Goal: Information Seeking & Learning: Learn about a topic

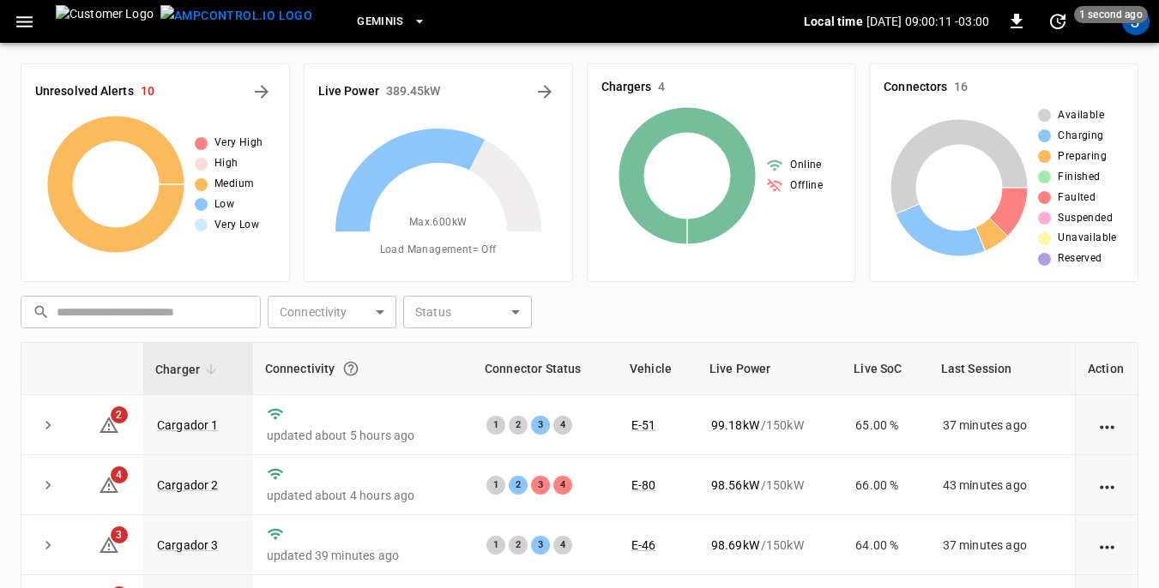
scroll to position [86, 0]
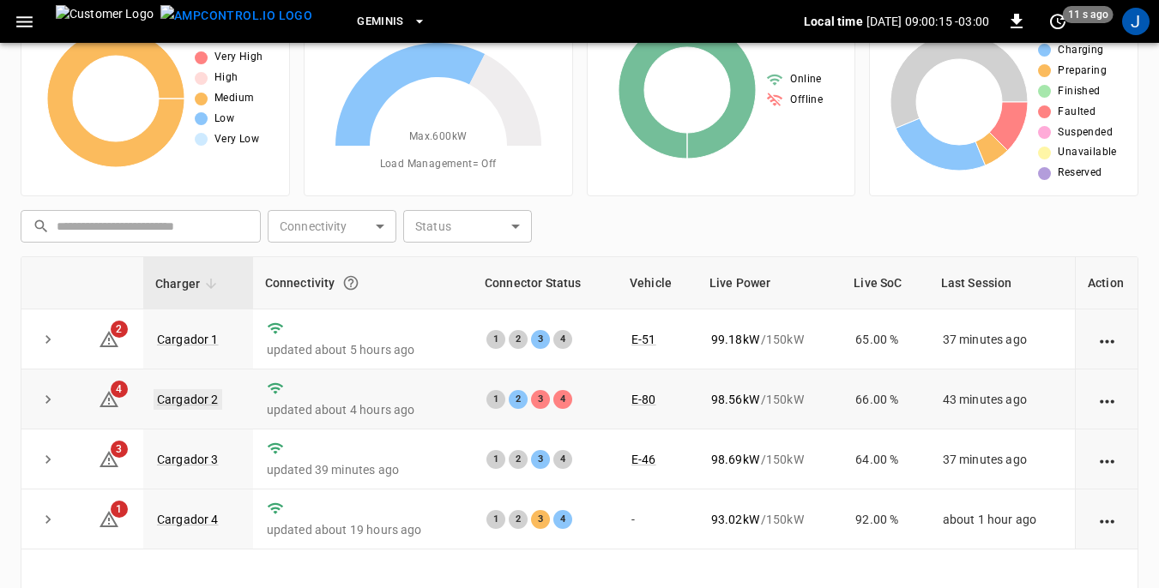
click at [199, 401] on link "Cargador 2" at bounding box center [188, 399] width 69 height 21
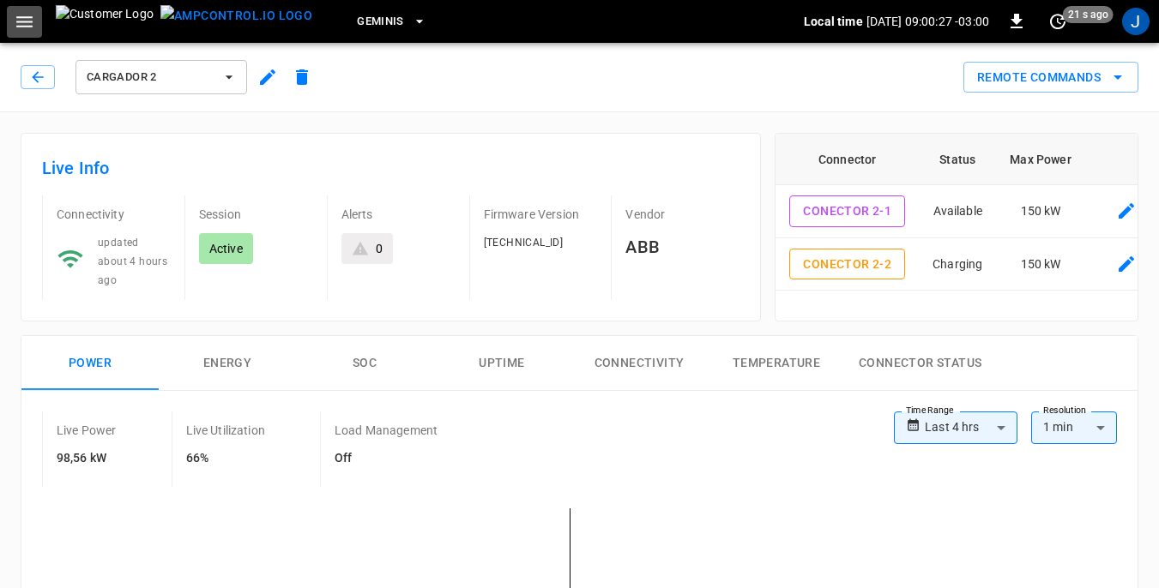
click at [30, 19] on icon "button" at bounding box center [24, 21] width 21 height 21
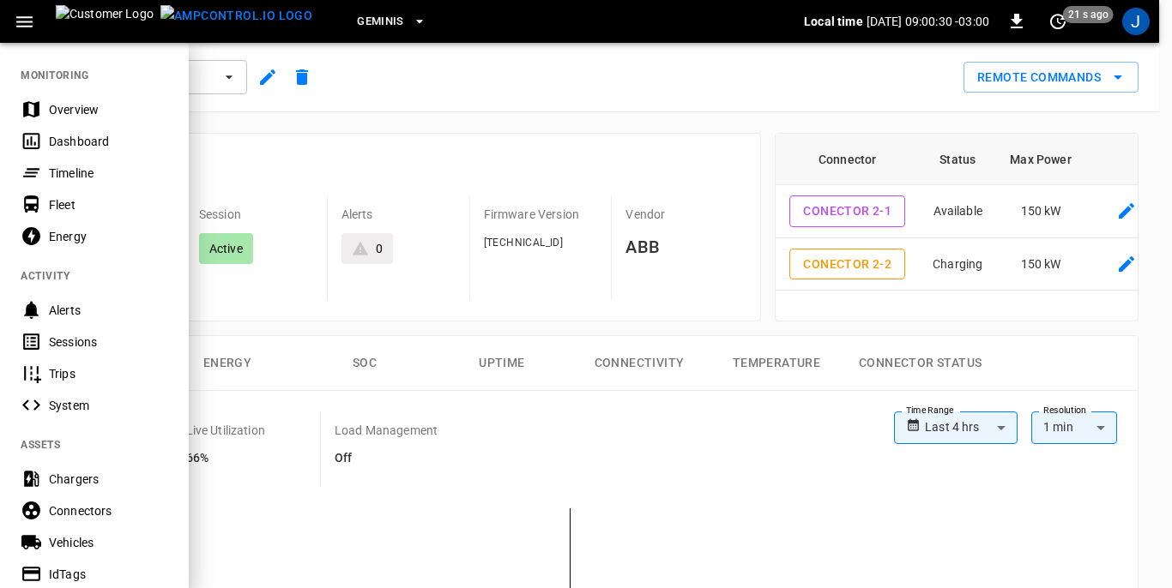
click at [66, 340] on div "Sessions" at bounding box center [108, 342] width 119 height 17
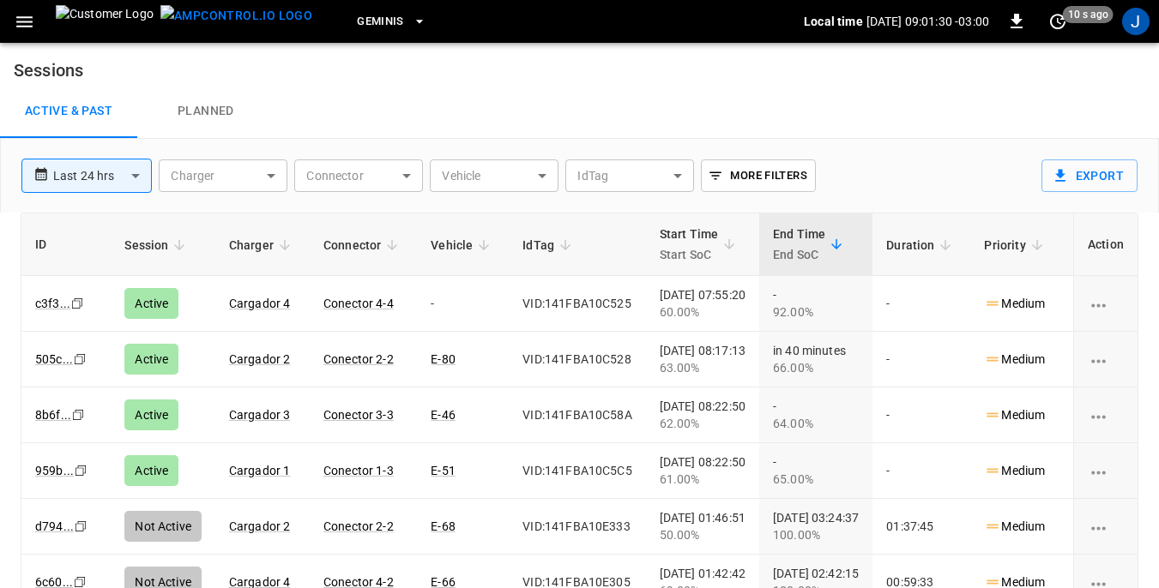
click at [24, 20] on icon "button" at bounding box center [24, 21] width 21 height 21
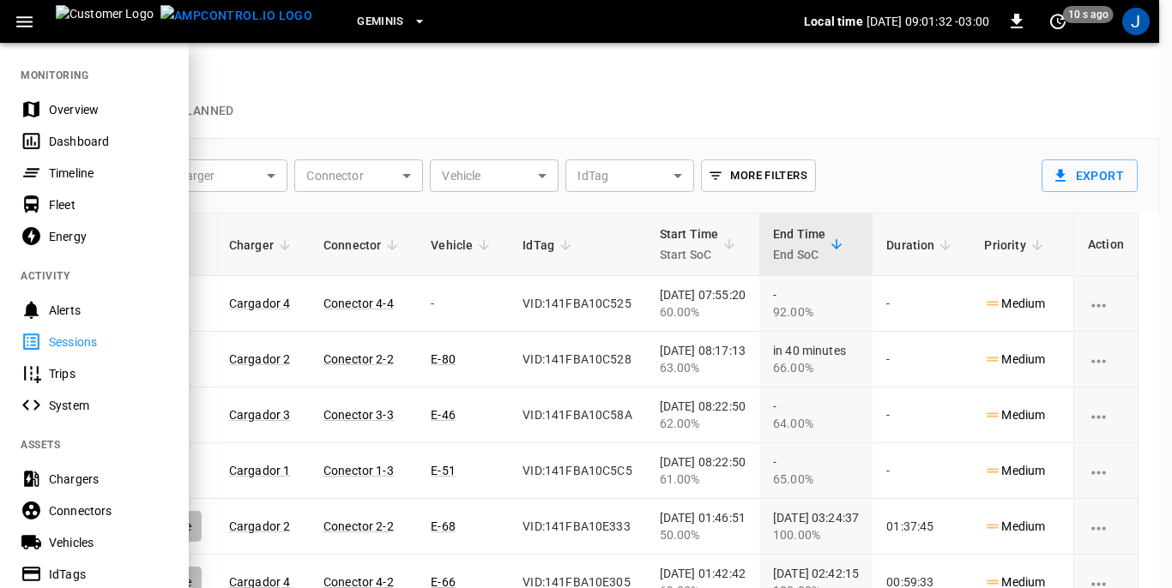
click at [59, 136] on div "Dashboard" at bounding box center [108, 141] width 119 height 17
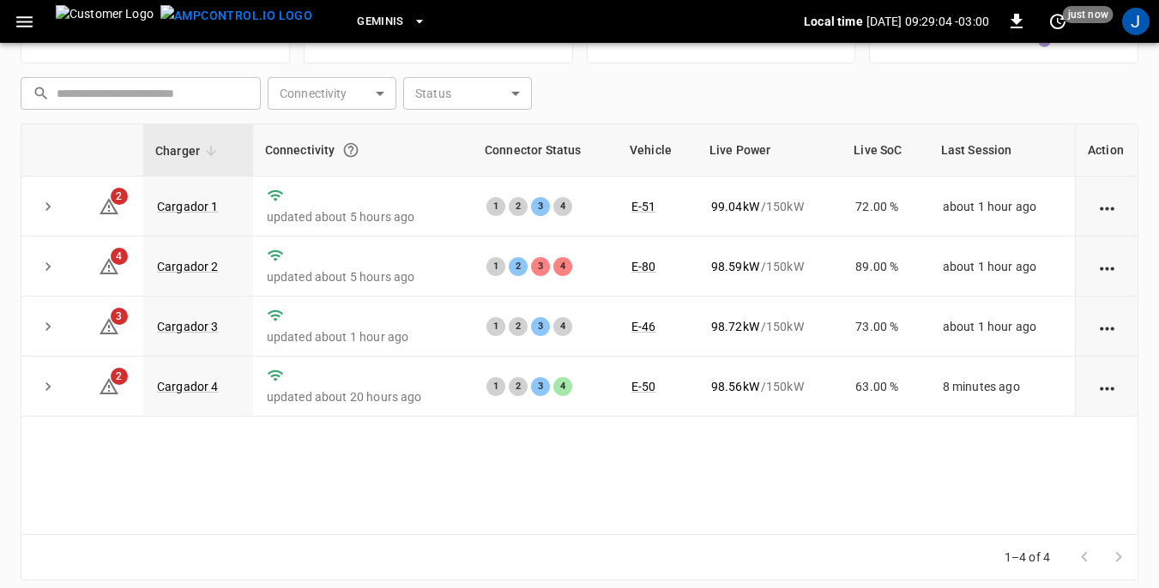
scroll to position [232, 0]
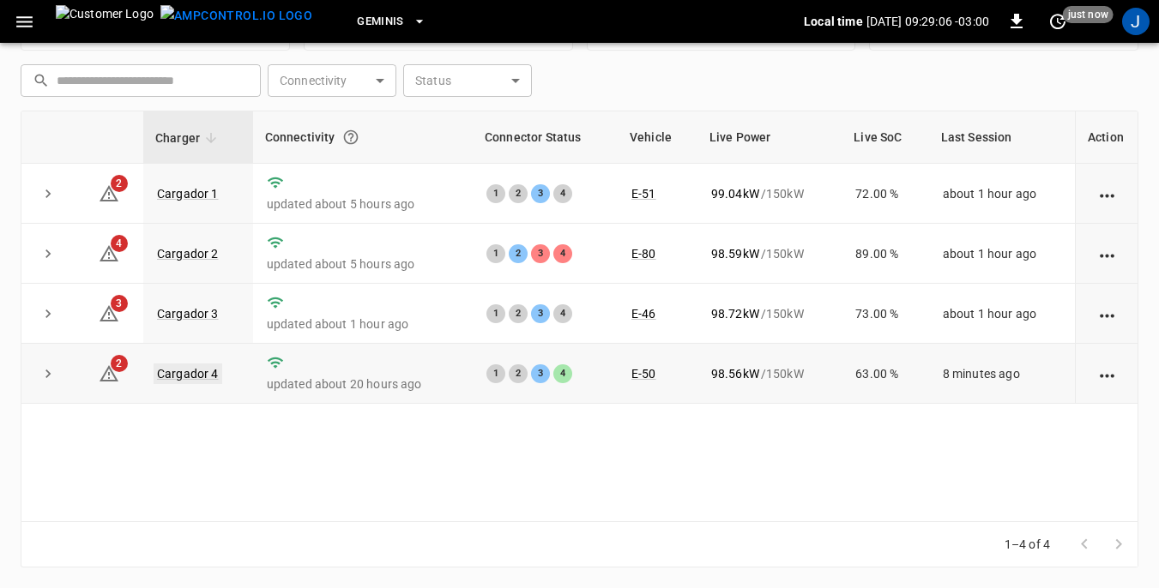
click at [204, 377] on link "Cargador 4" at bounding box center [188, 374] width 69 height 21
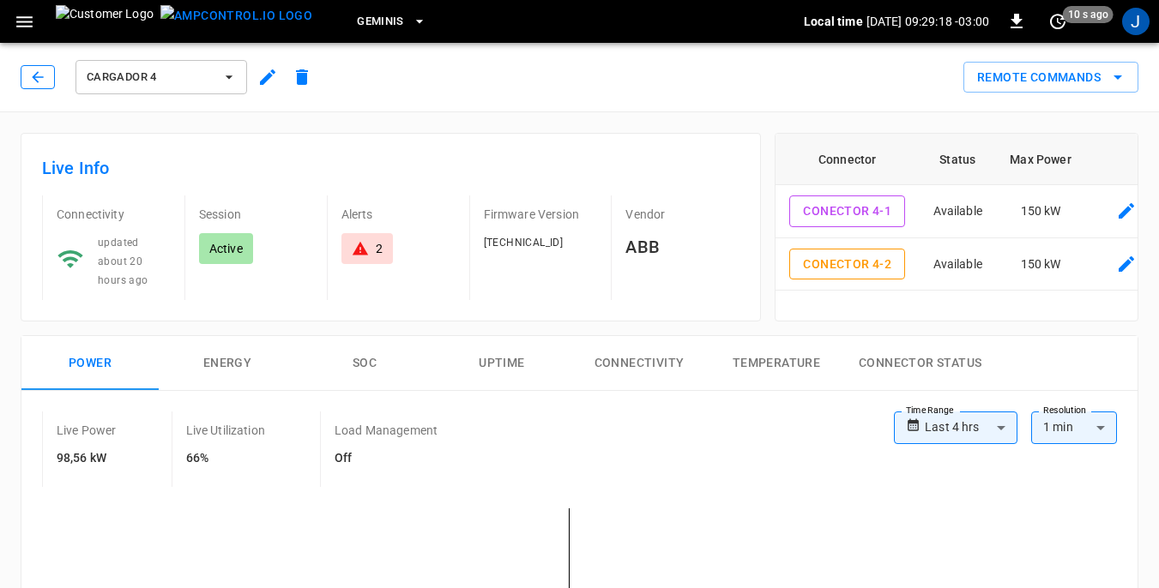
click at [39, 71] on icon "button" at bounding box center [37, 77] width 17 height 17
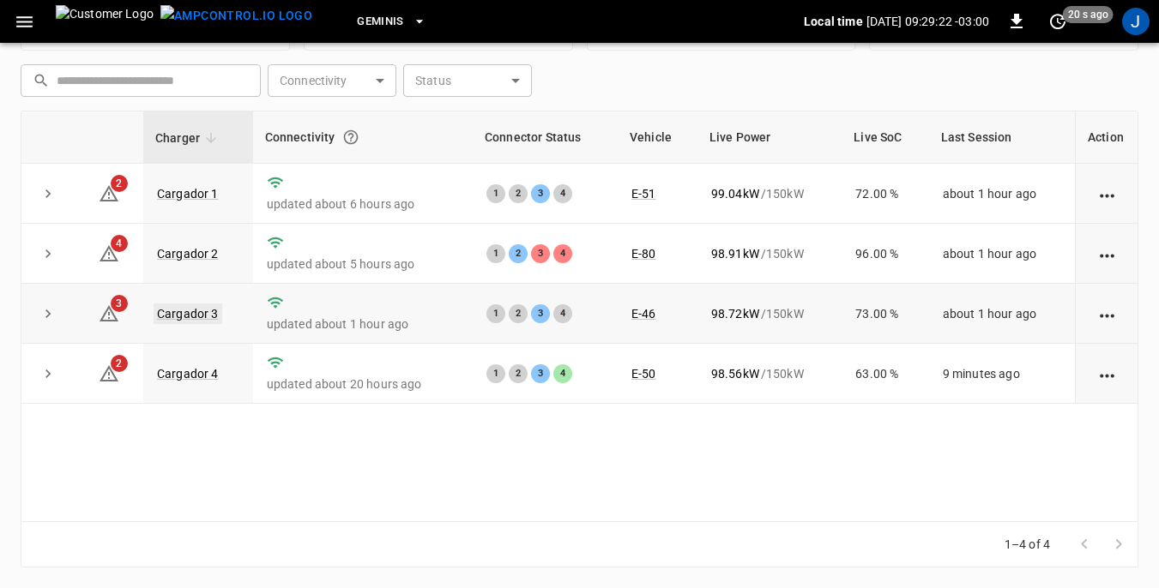
click at [194, 311] on link "Cargador 3" at bounding box center [188, 314] width 69 height 21
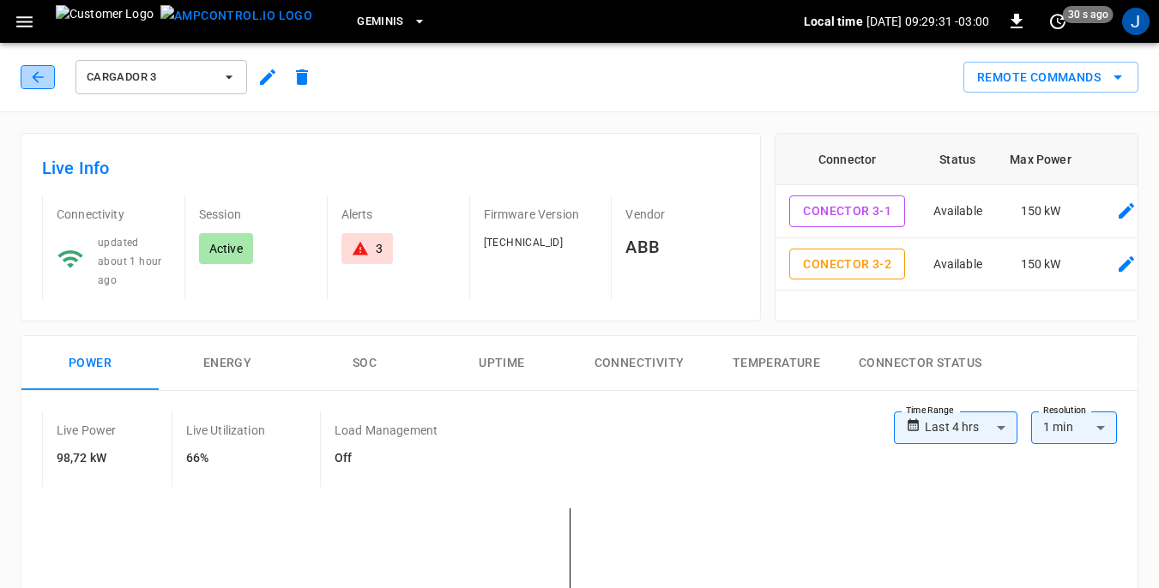
click at [36, 78] on icon "button" at bounding box center [37, 77] width 17 height 17
